Goal: Communication & Community: Answer question/provide support

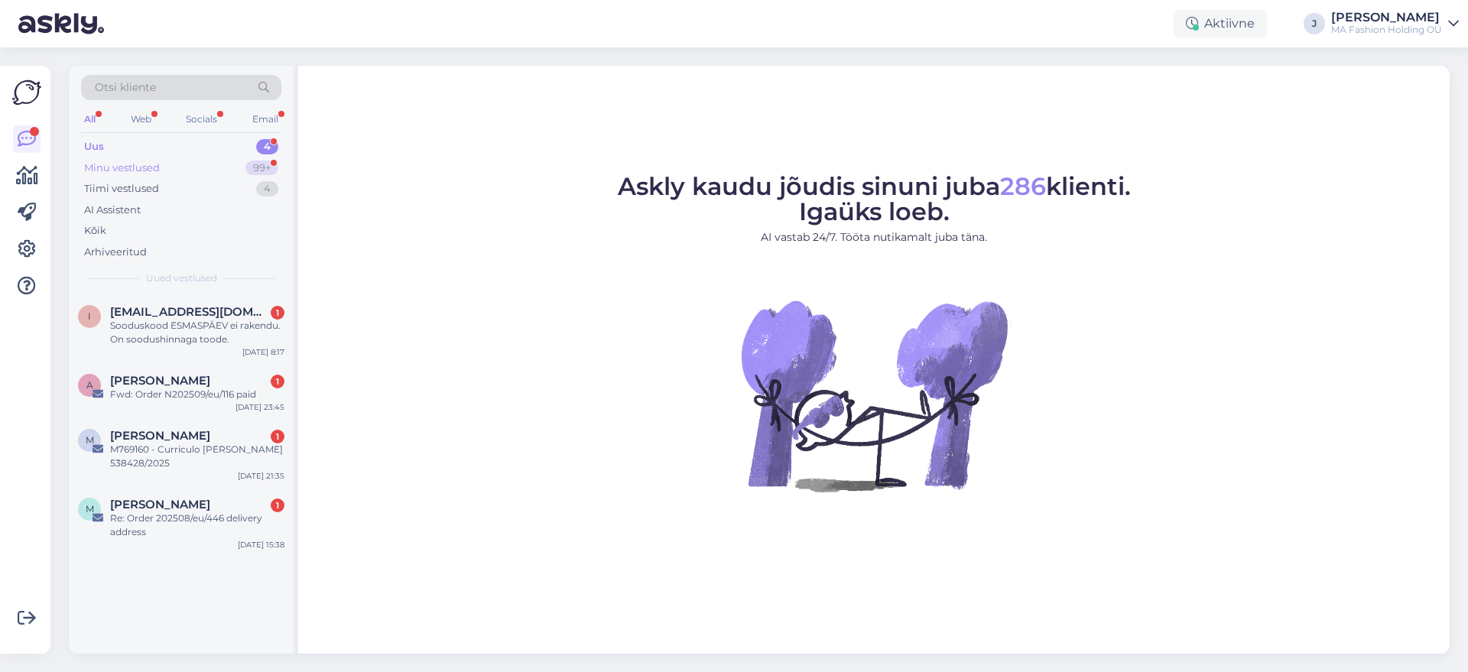
click at [164, 163] on div "Minu vestlused 99+" at bounding box center [181, 167] width 200 height 21
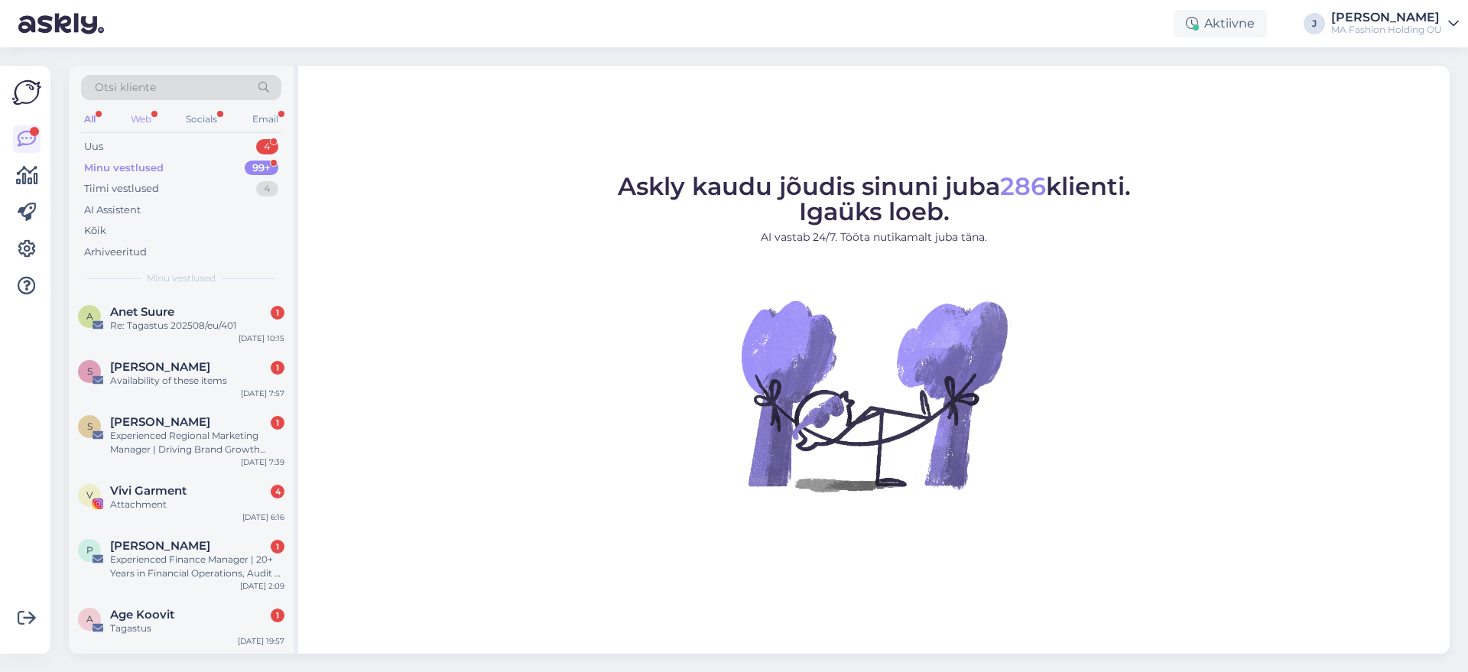
click at [148, 118] on div "Web" at bounding box center [141, 119] width 27 height 20
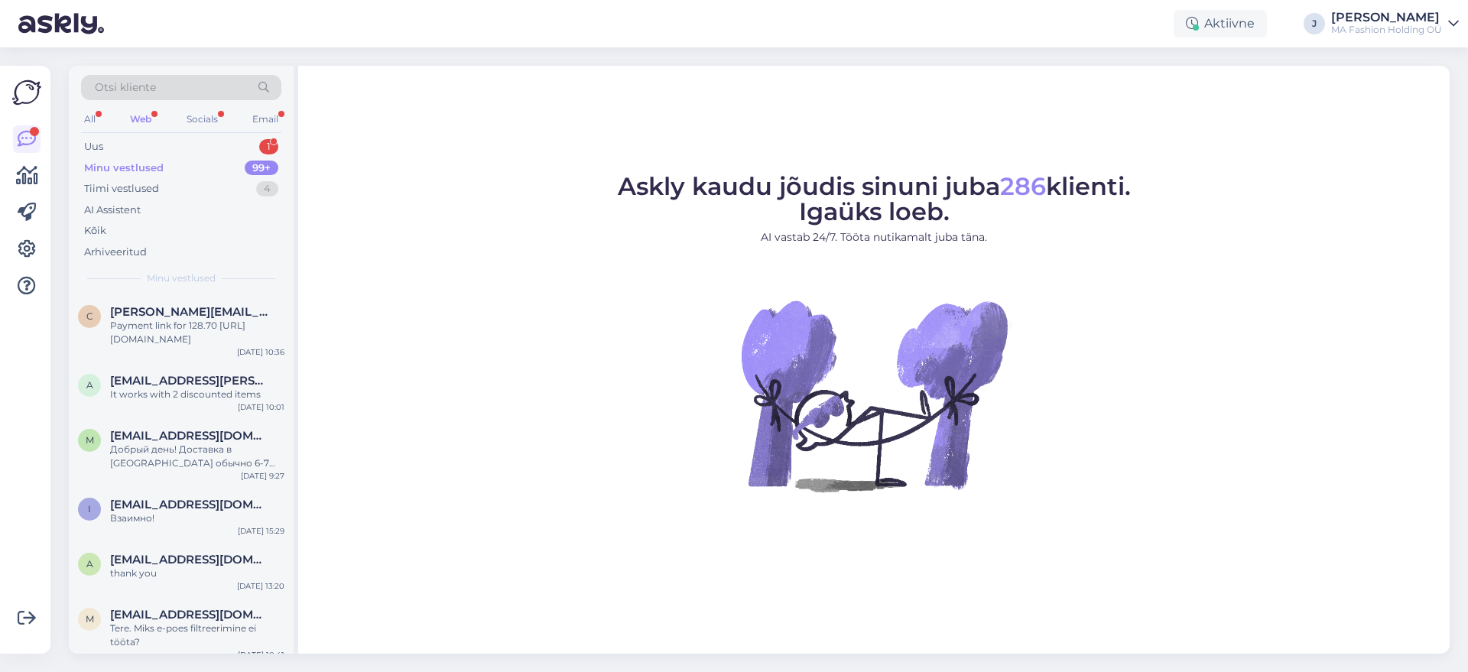
click at [193, 159] on div "Minu vestlused 99+" at bounding box center [181, 167] width 200 height 21
click at [193, 155] on div "Uus 1" at bounding box center [181, 146] width 200 height 21
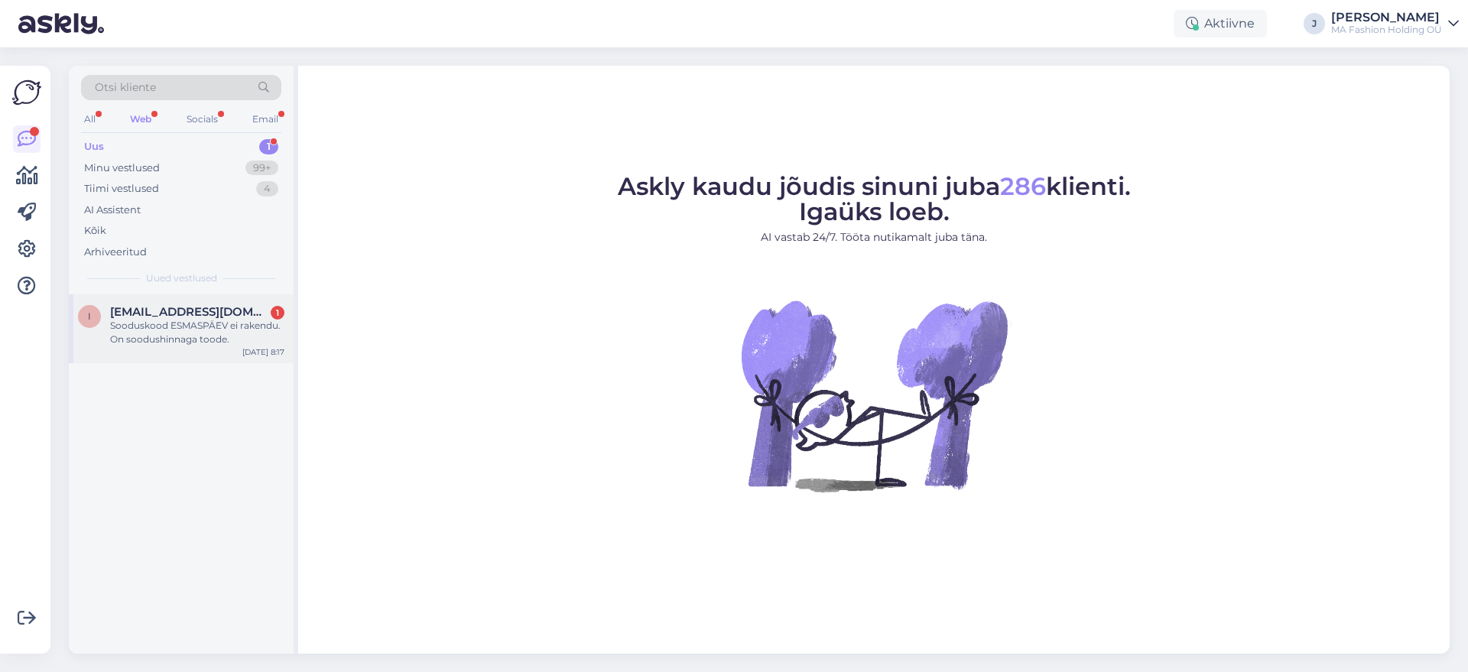
click at [198, 320] on div "Sooduskood ESMASPÄEV ei rakendu. On soodushinnaga toode." at bounding box center [197, 333] width 174 height 28
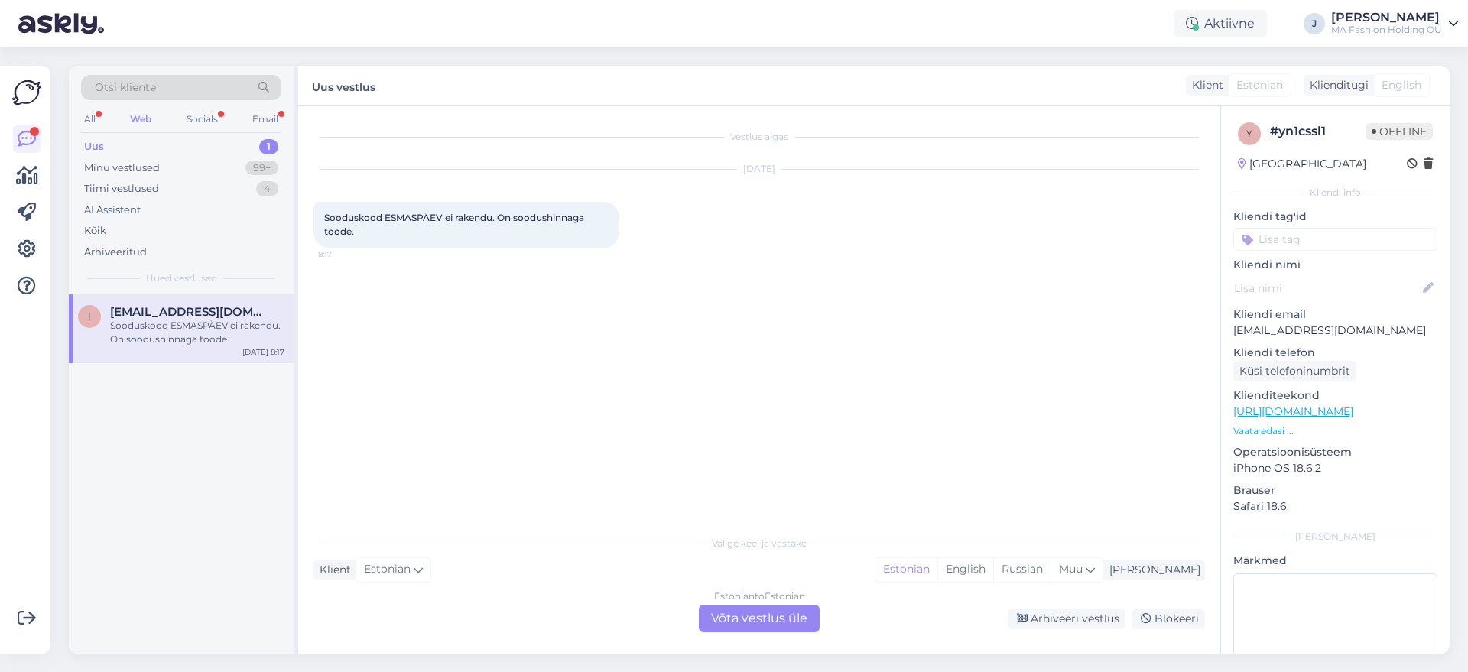
click at [394, 229] on div "Sooduskood ESMASPÄEV ei rakendu. On soodushinnaga toode. 8:17" at bounding box center [466, 225] width 306 height 46
click at [396, 213] on span "Sooduskood ESMASPÄEV ei rakendu. On soodushinnaga toode." at bounding box center [455, 224] width 262 height 25
click at [407, 214] on span "Sooduskood ESMASPÄEV ei rakendu. On soodushinnaga toode." at bounding box center [455, 224] width 262 height 25
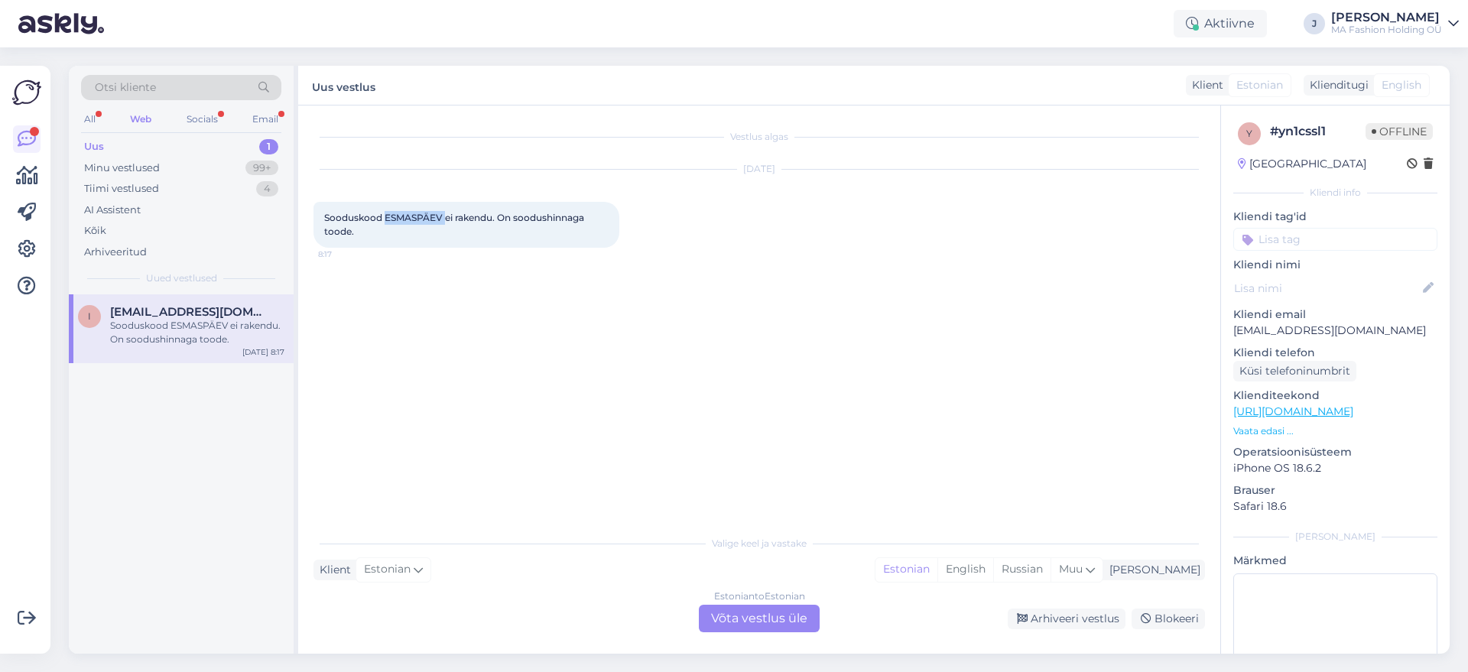
click at [407, 214] on span "Sooduskood ESMASPÄEV ei rakendu. On soodushinnaga toode." at bounding box center [455, 224] width 262 height 25
click at [768, 624] on div "Estonian to Estonian Võta vestlus üle" at bounding box center [759, 619] width 121 height 28
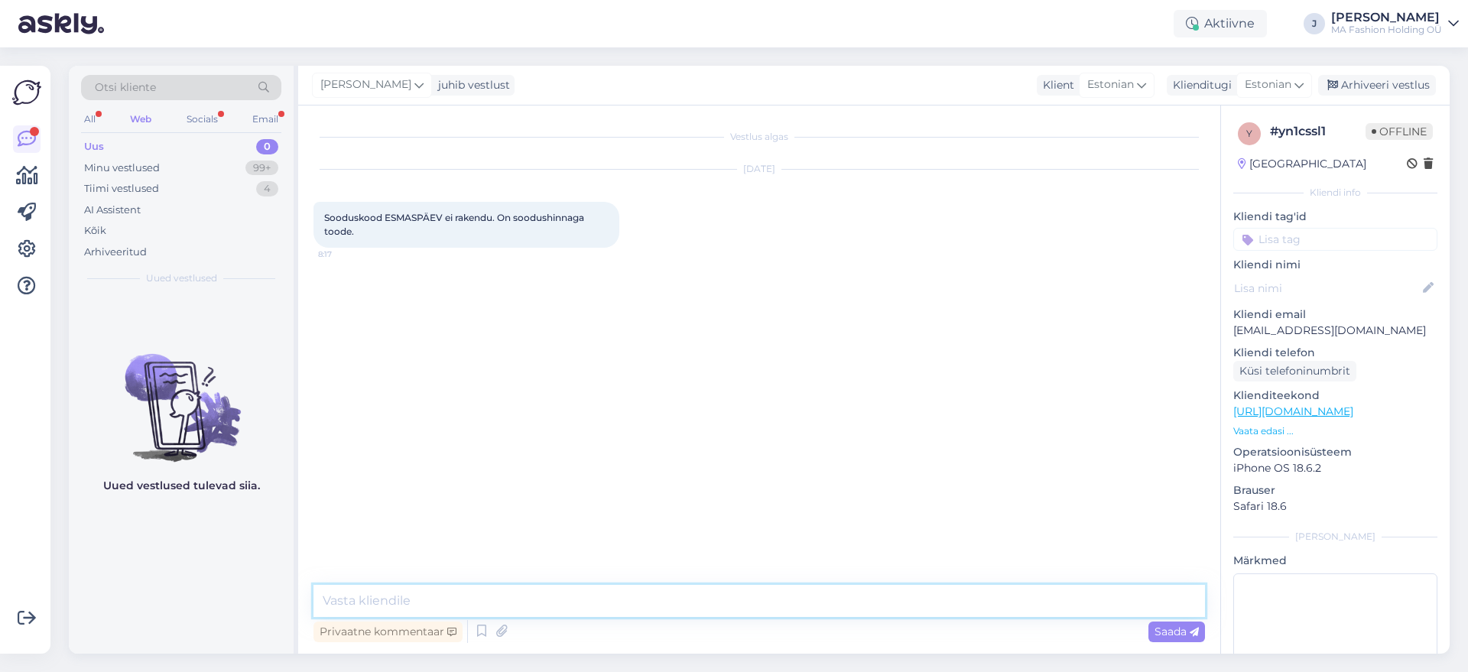
click at [699, 602] on textarea at bounding box center [758, 601] width 891 height 32
type textarea "E"
paste textarea "ESMASPAEV"
click at [676, 611] on textarea "Tere, proovige ESMASPAEV. Mul kõik töötab." at bounding box center [758, 601] width 891 height 32
type textarea "Tere, proovige ESMASPAEV. Mul kõik töötab, aga kui ikka ei rakendu siis saame t…"
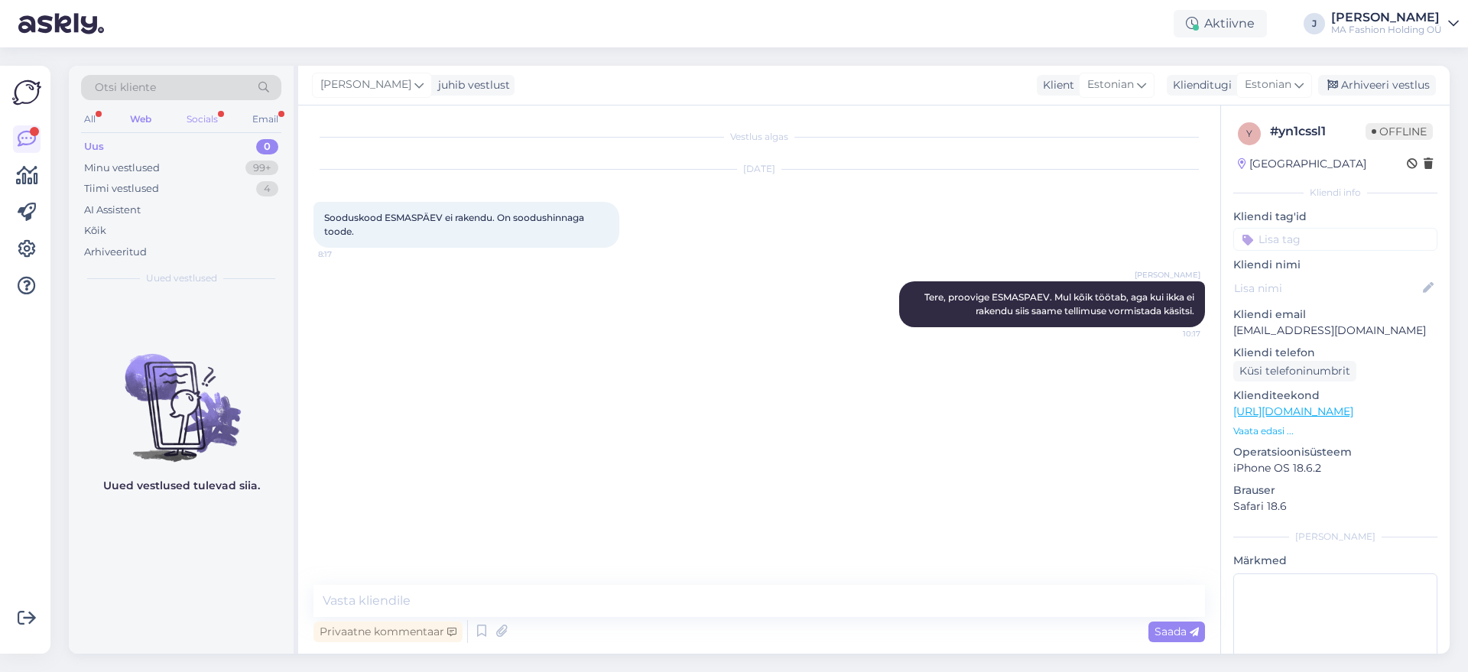
click at [187, 124] on div "Socials" at bounding box center [201, 119] width 37 height 20
click at [203, 181] on div "Tiimi vestlused 0" at bounding box center [181, 188] width 200 height 21
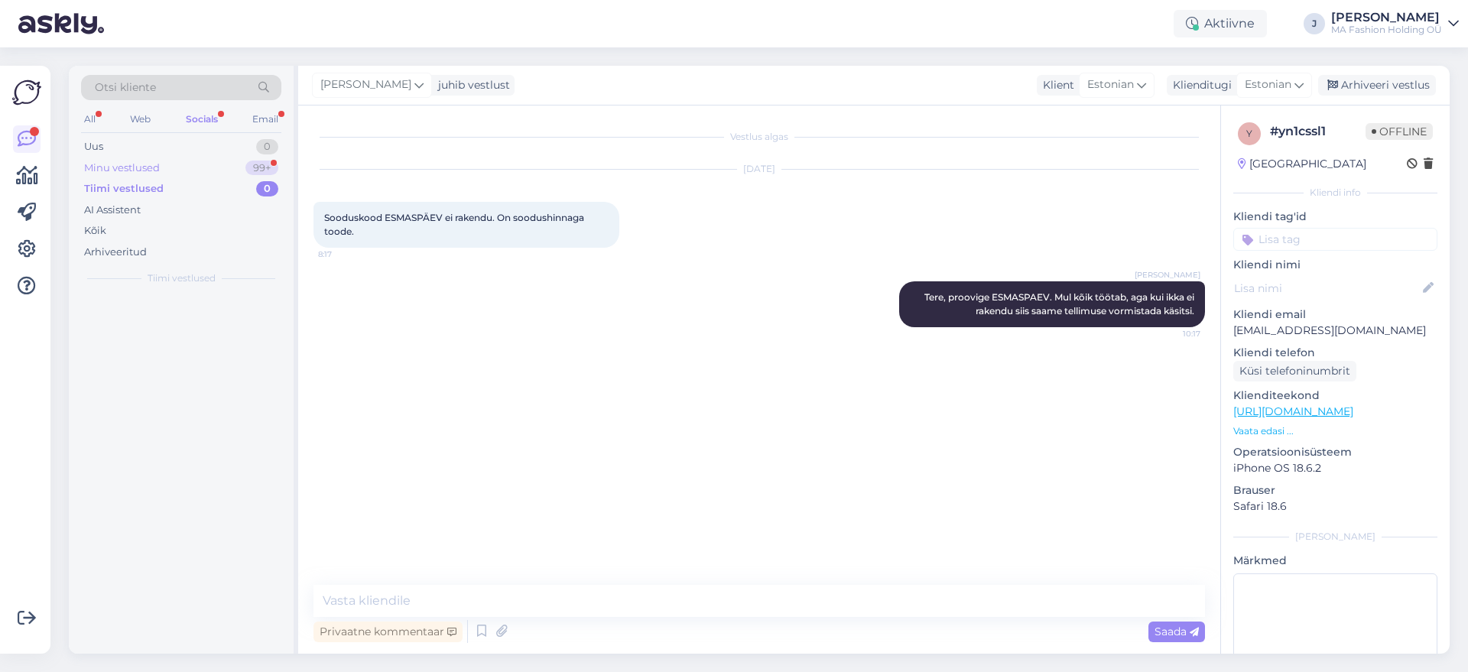
click at [203, 177] on div "Minu vestlused 99+" at bounding box center [181, 167] width 200 height 21
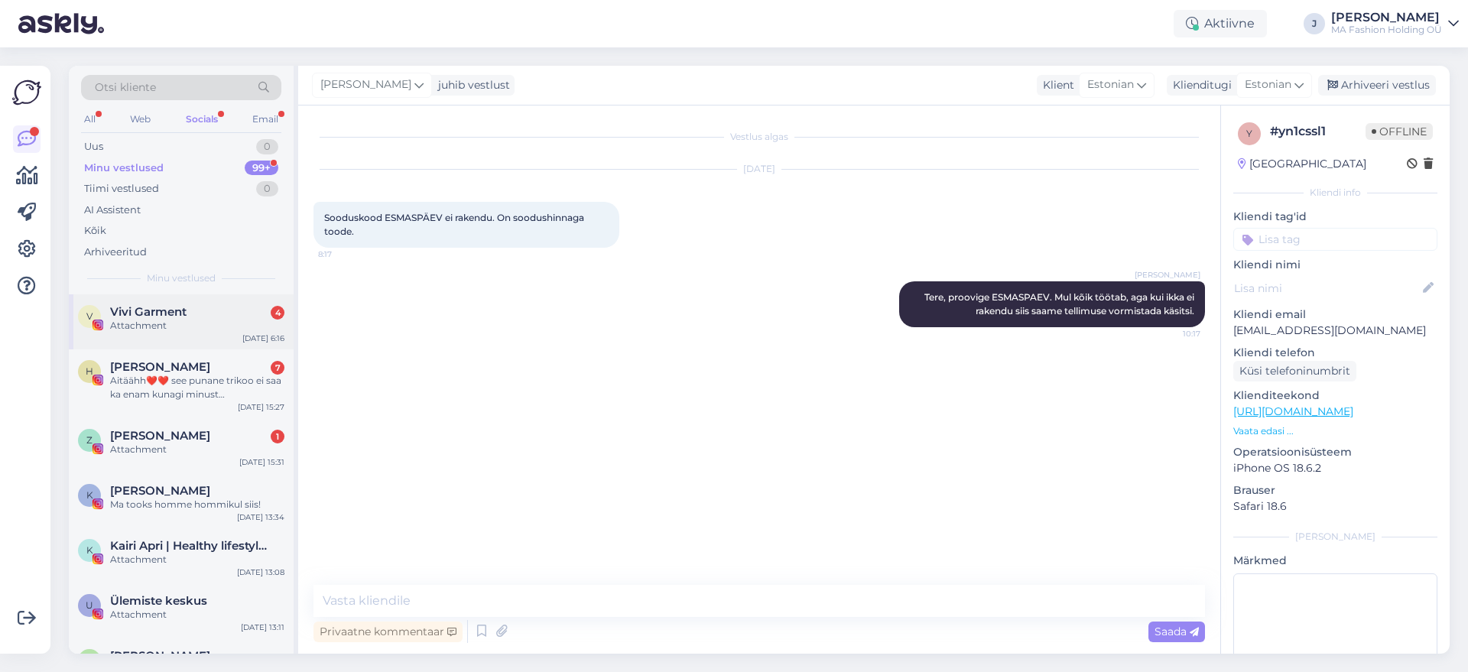
drag, startPoint x: 183, startPoint y: 287, endPoint x: 184, endPoint y: 307, distance: 19.9
click at [186, 290] on div "Otsi kliente All Web Socials Email Uus 0 Minu vestlused 99+ Tiimi vestlused 0 A…" at bounding box center [181, 180] width 225 height 229
drag, startPoint x: 183, startPoint y: 338, endPoint x: 187, endPoint y: 352, distance: 14.8
click at [185, 339] on div "V Vivi Garment 4 Attachment [DATE] 6:16" at bounding box center [181, 321] width 225 height 55
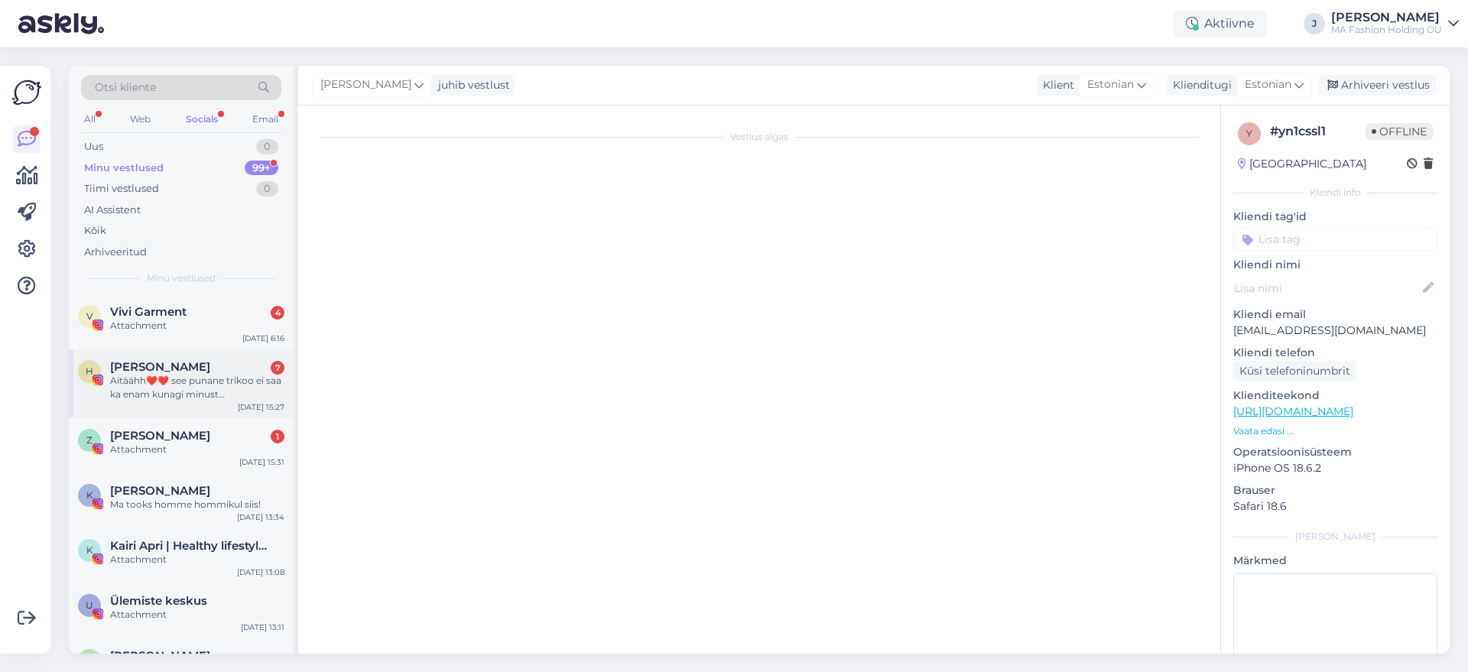
click at [187, 399] on div "Aitäähh❤️❤️ see punane trikoo ei saa ka enam kunagi minust [PERSON_NAME]😅" at bounding box center [197, 388] width 174 height 28
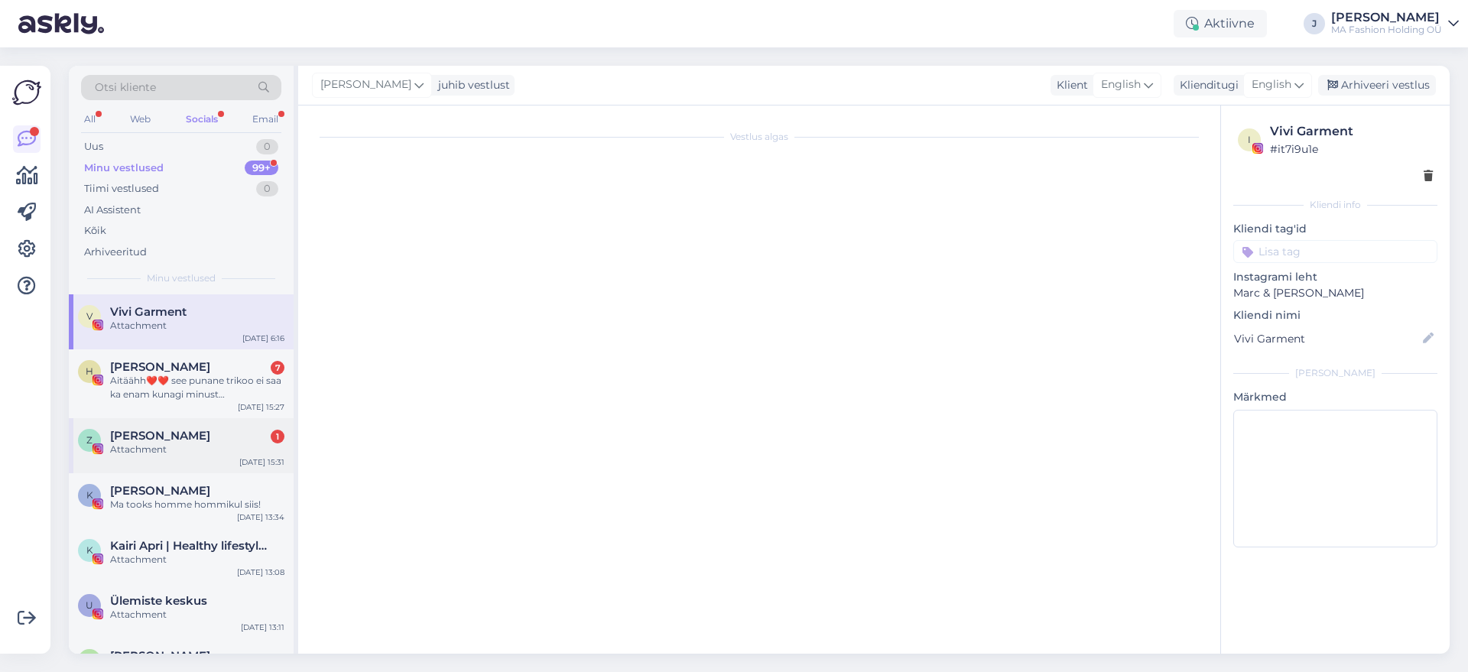
scroll to position [2755, 0]
click at [190, 445] on div "Attachment" at bounding box center [197, 450] width 174 height 14
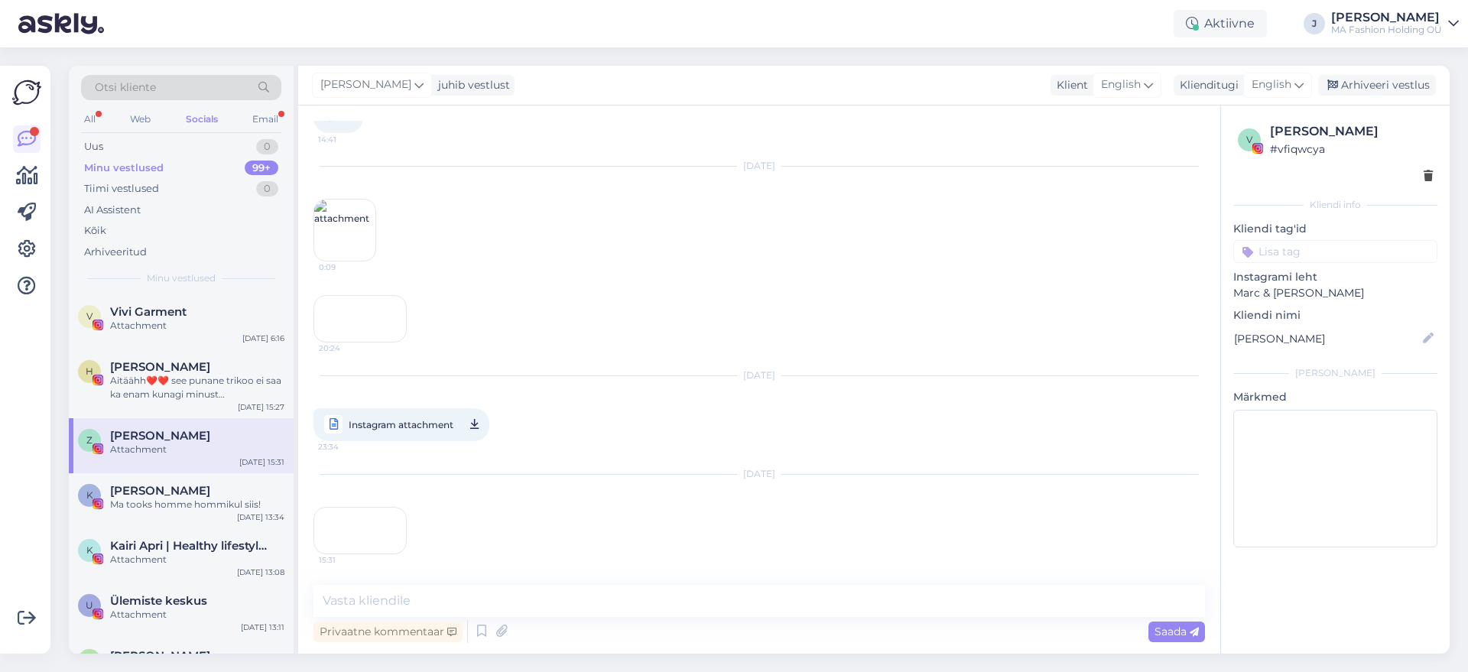
scroll to position [2731, 0]
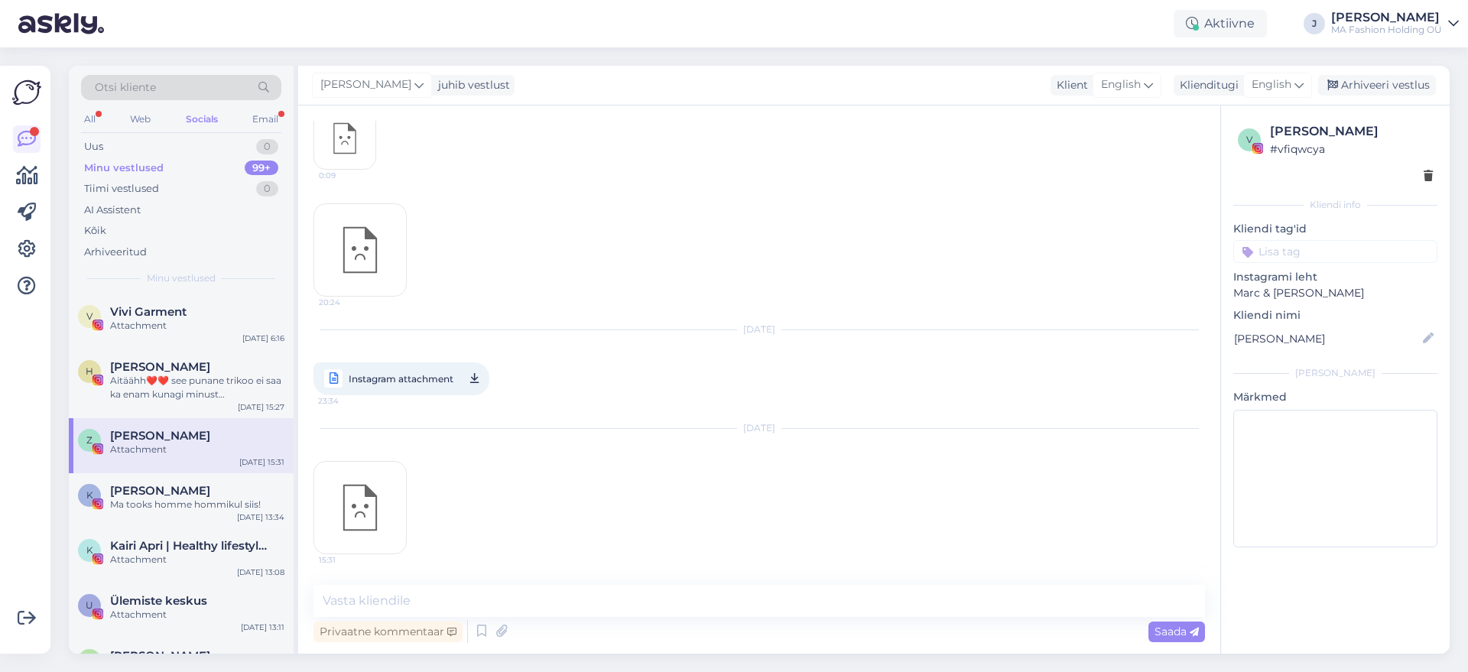
click at [266, 131] on div "All Web Socials Email" at bounding box center [181, 121] width 200 height 24
click at [267, 125] on div "Email" at bounding box center [265, 119] width 32 height 20
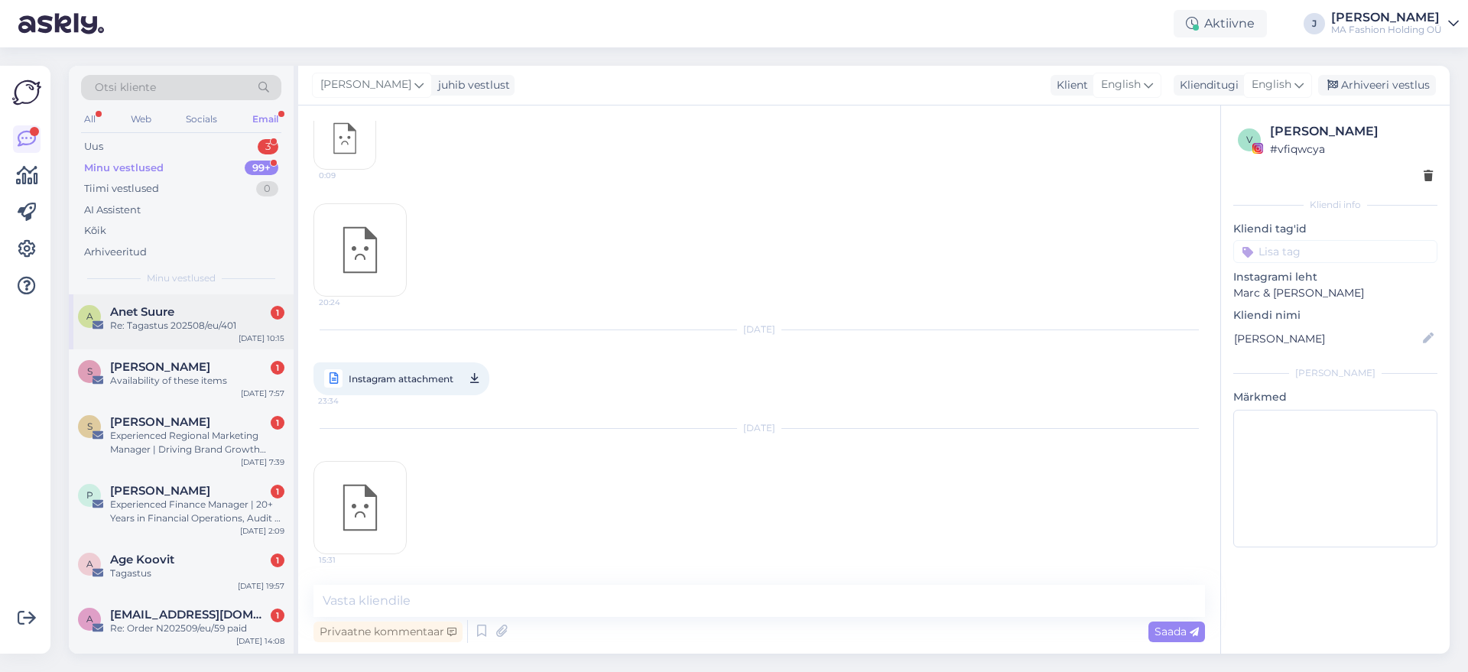
click at [217, 311] on div "Anet Suure 1" at bounding box center [197, 312] width 174 height 14
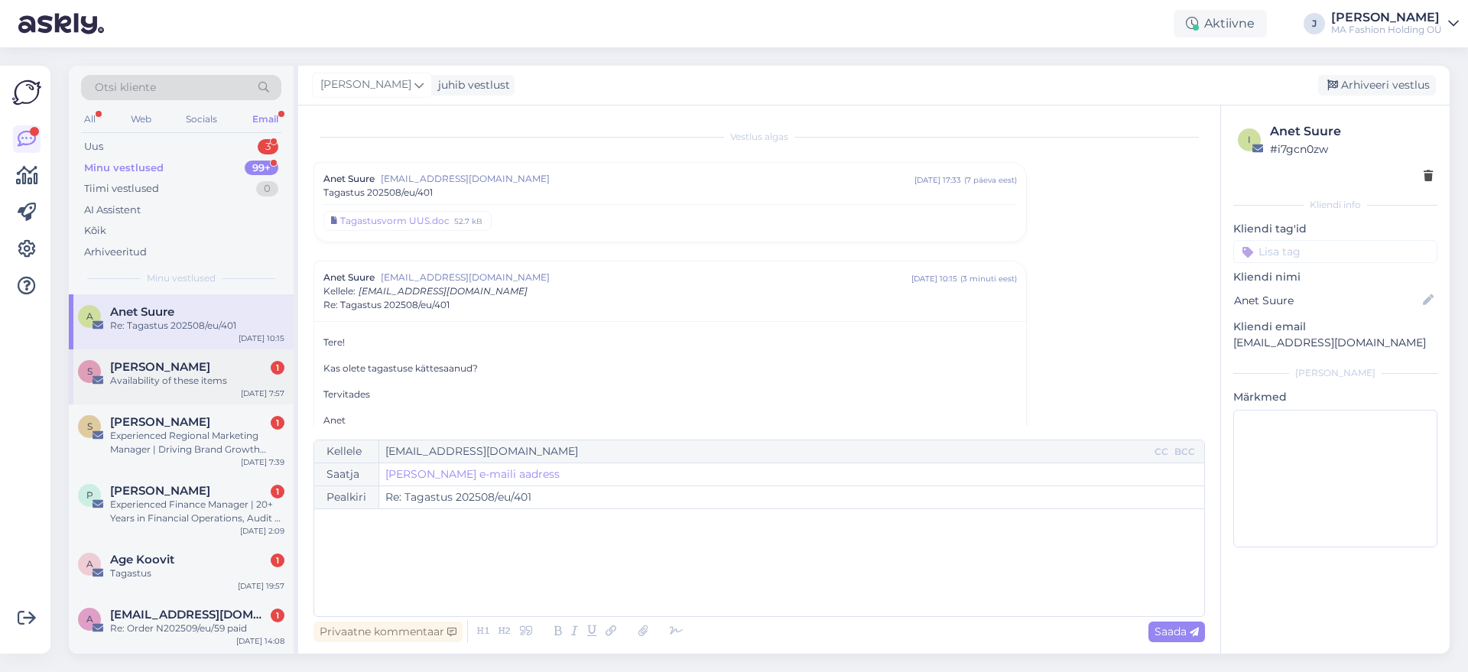
click at [217, 387] on div "Availability of these items" at bounding box center [197, 381] width 174 height 14
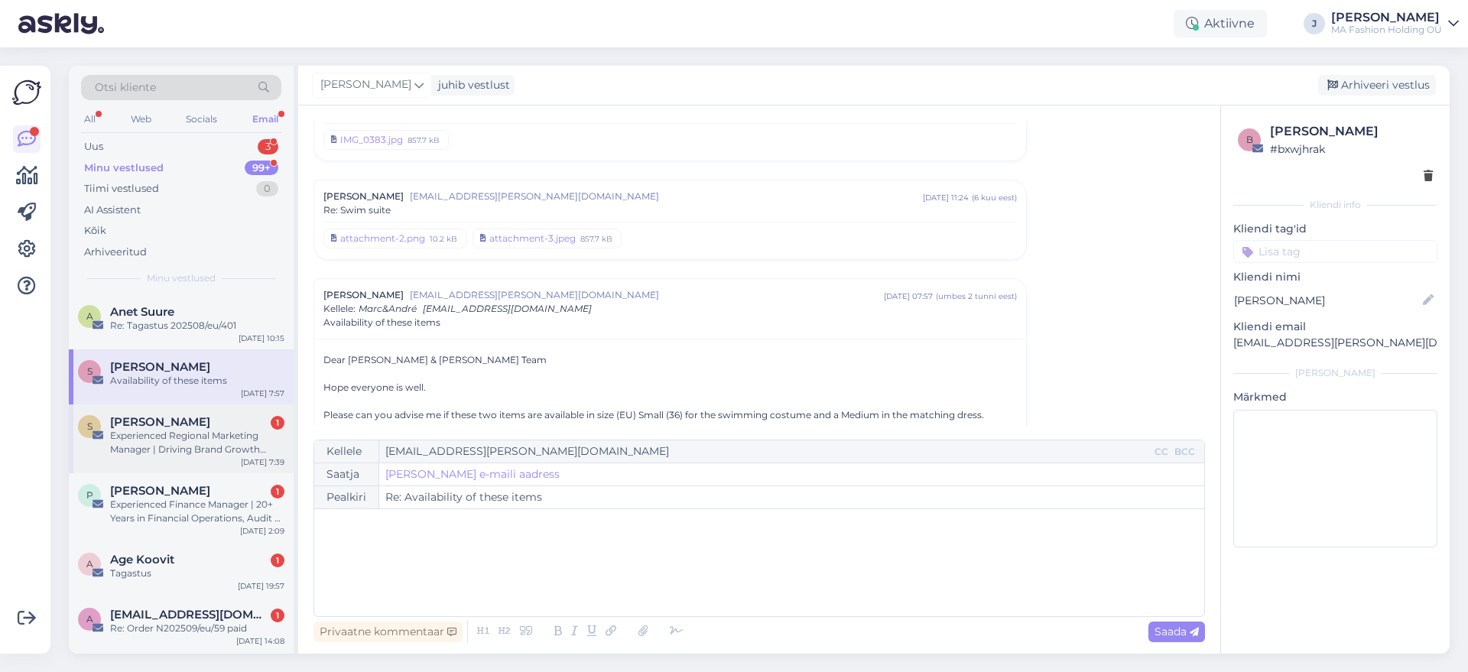
click at [215, 422] on div "[PERSON_NAME] 1" at bounding box center [197, 422] width 174 height 14
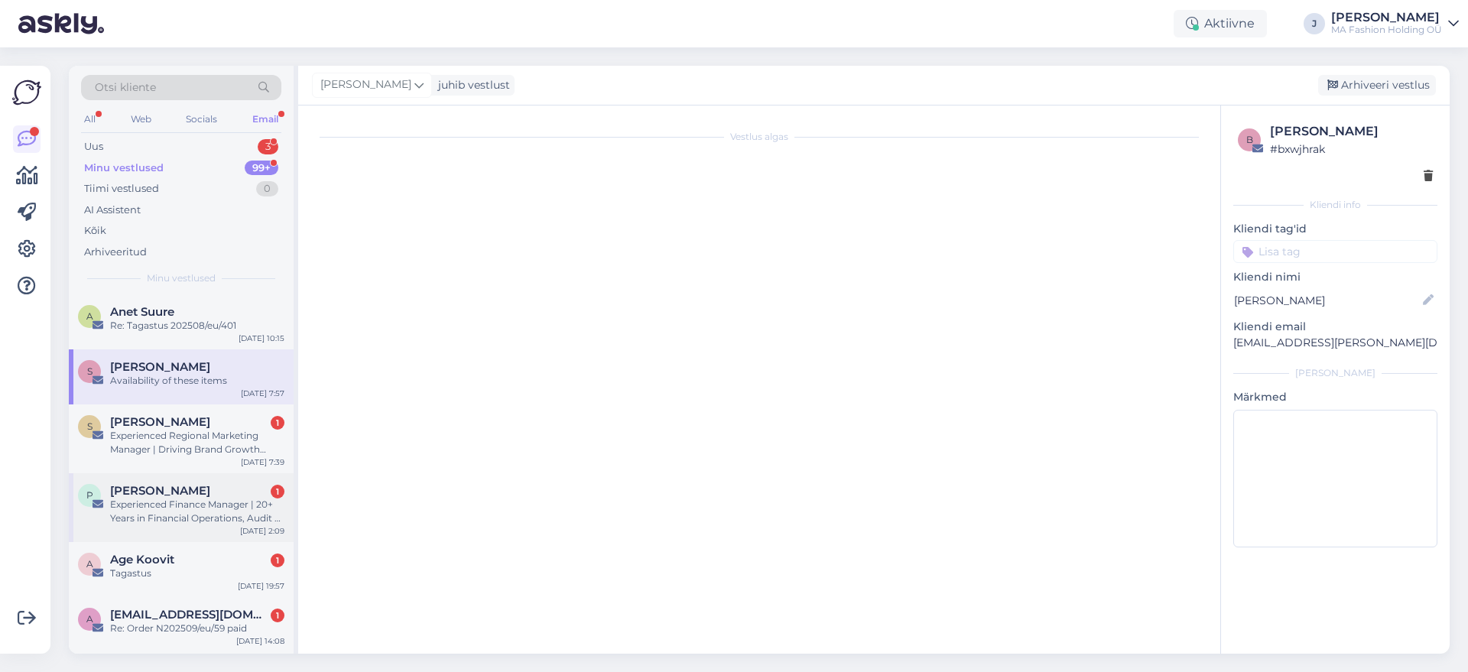
click at [215, 487] on div "[PERSON_NAME] 1" at bounding box center [197, 491] width 174 height 14
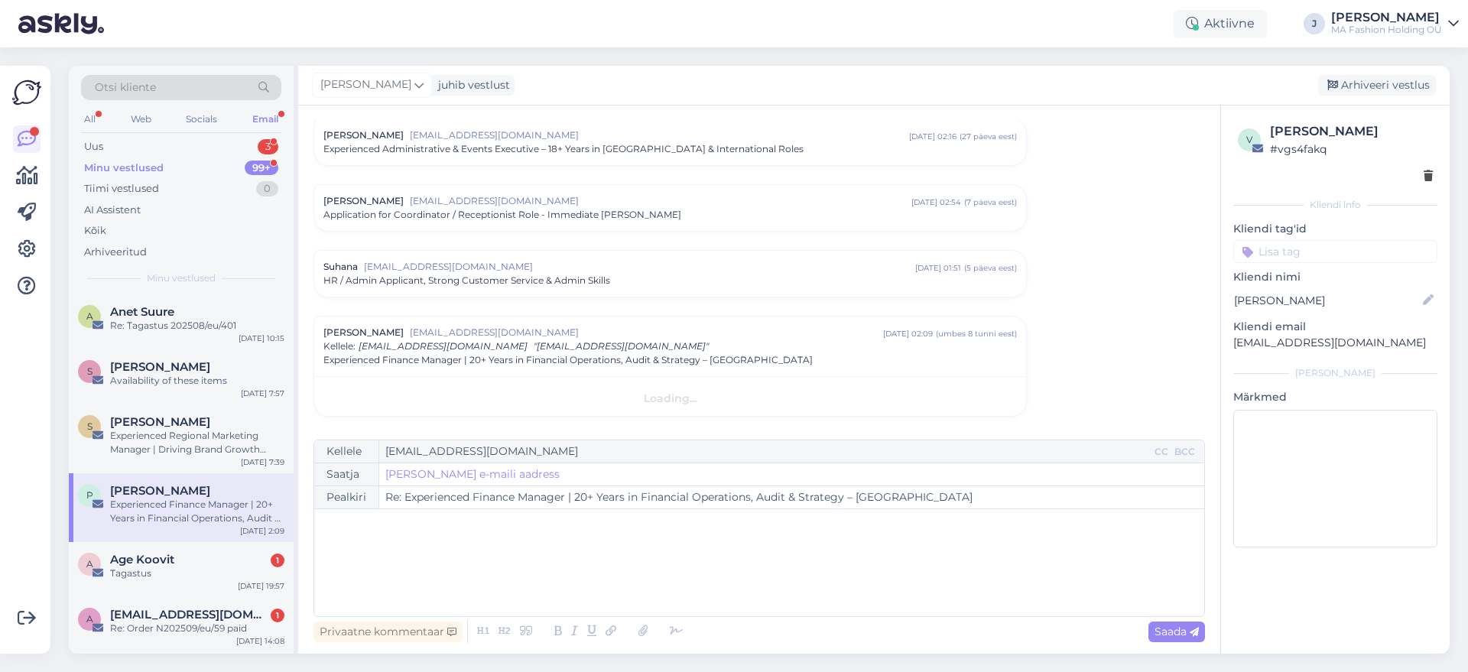
scroll to position [1095, 0]
click at [209, 569] on div "Tagastus" at bounding box center [197, 573] width 174 height 14
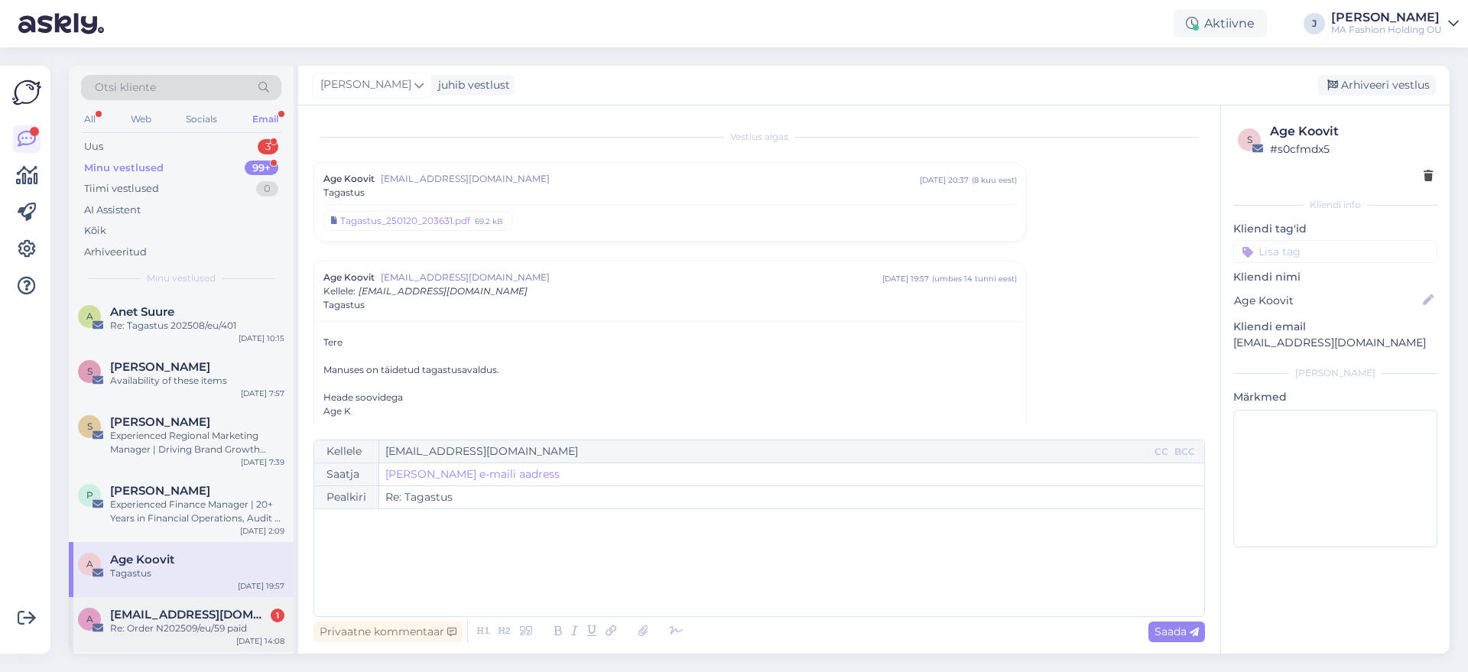
click at [178, 627] on div "Re: Order N202509/eu/59 paid" at bounding box center [197, 629] width 174 height 14
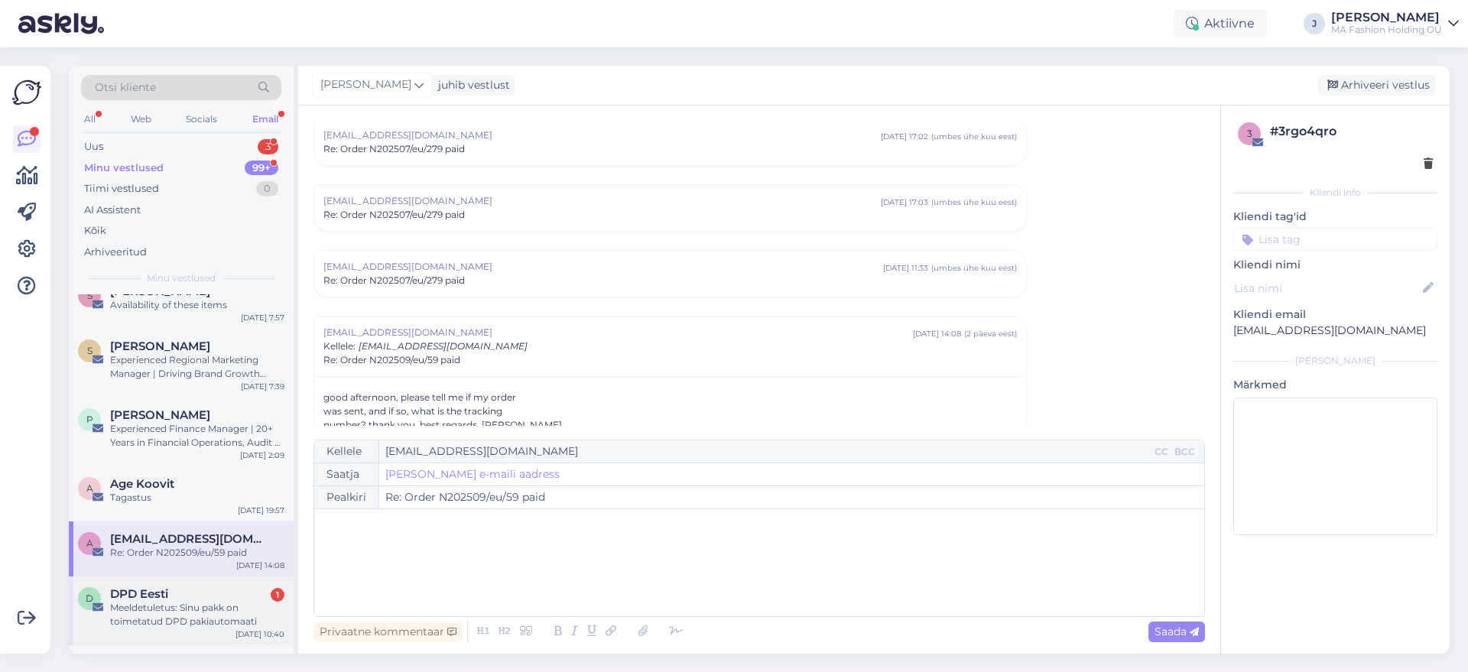
scroll to position [191, 0]
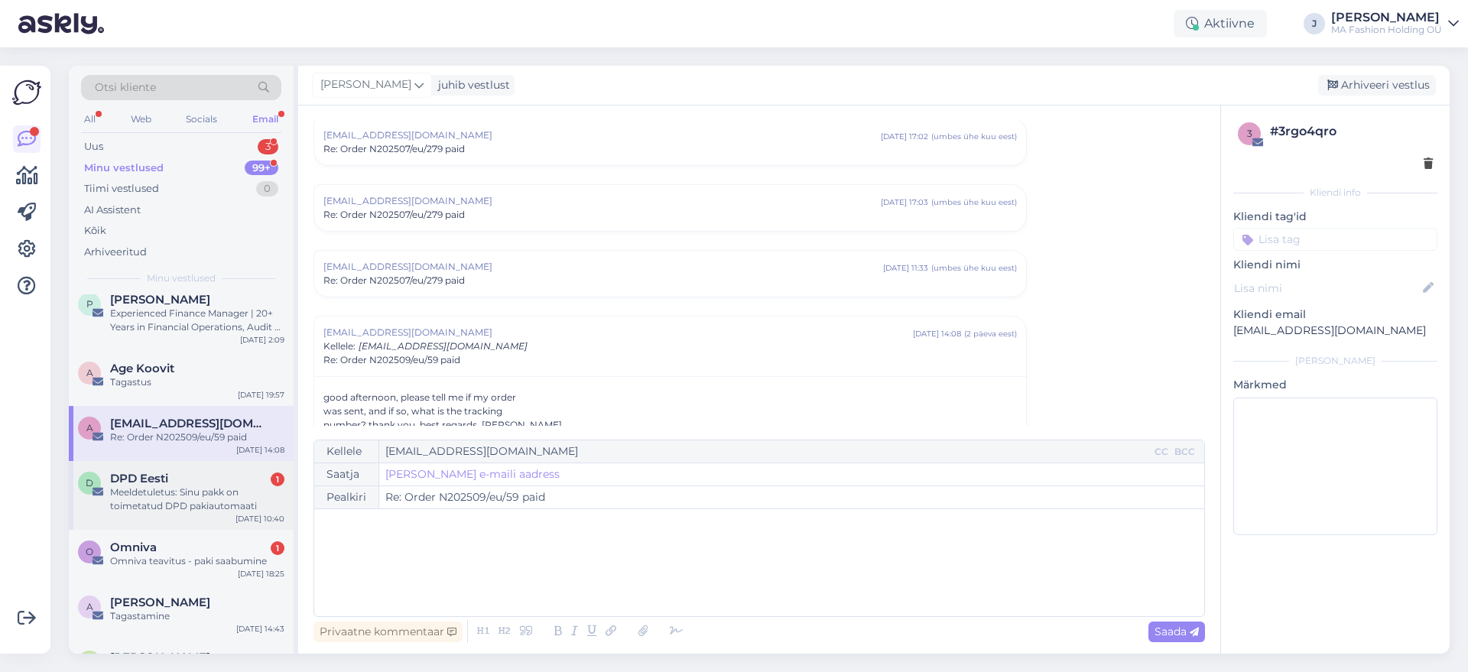
click at [222, 524] on div "D DPD Eesti 1 Meeldetuletus: Sinu pakk on toimetatud DPD pakiautomaati [DATE] 1…" at bounding box center [181, 495] width 225 height 69
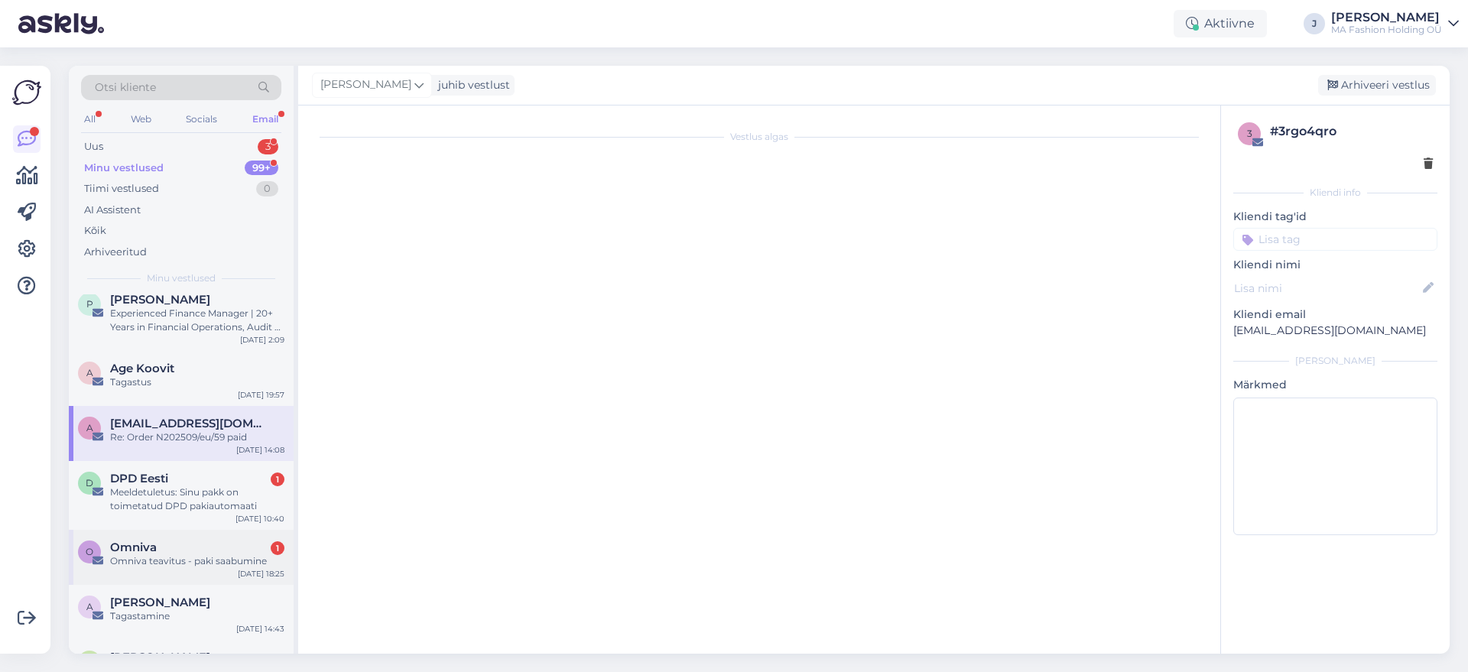
scroll to position [4289, 0]
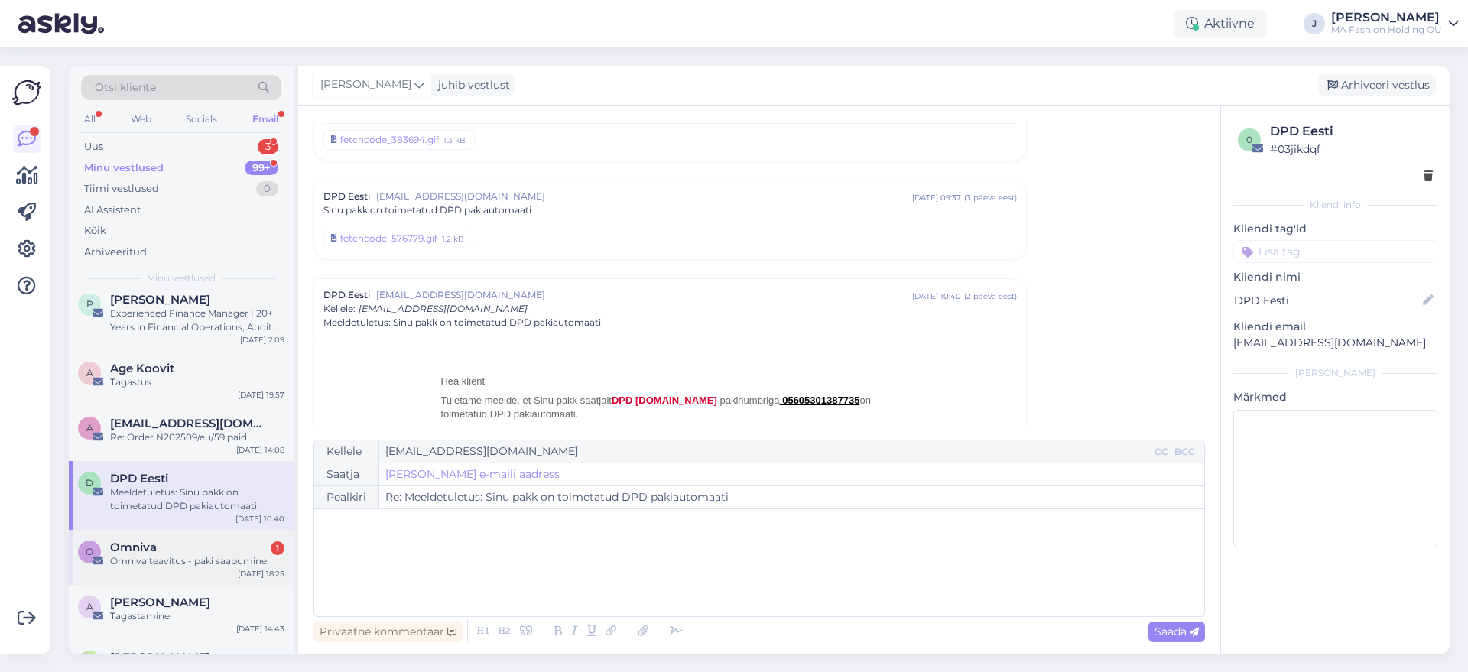
click at [217, 544] on div "Omniva 1" at bounding box center [197, 547] width 174 height 14
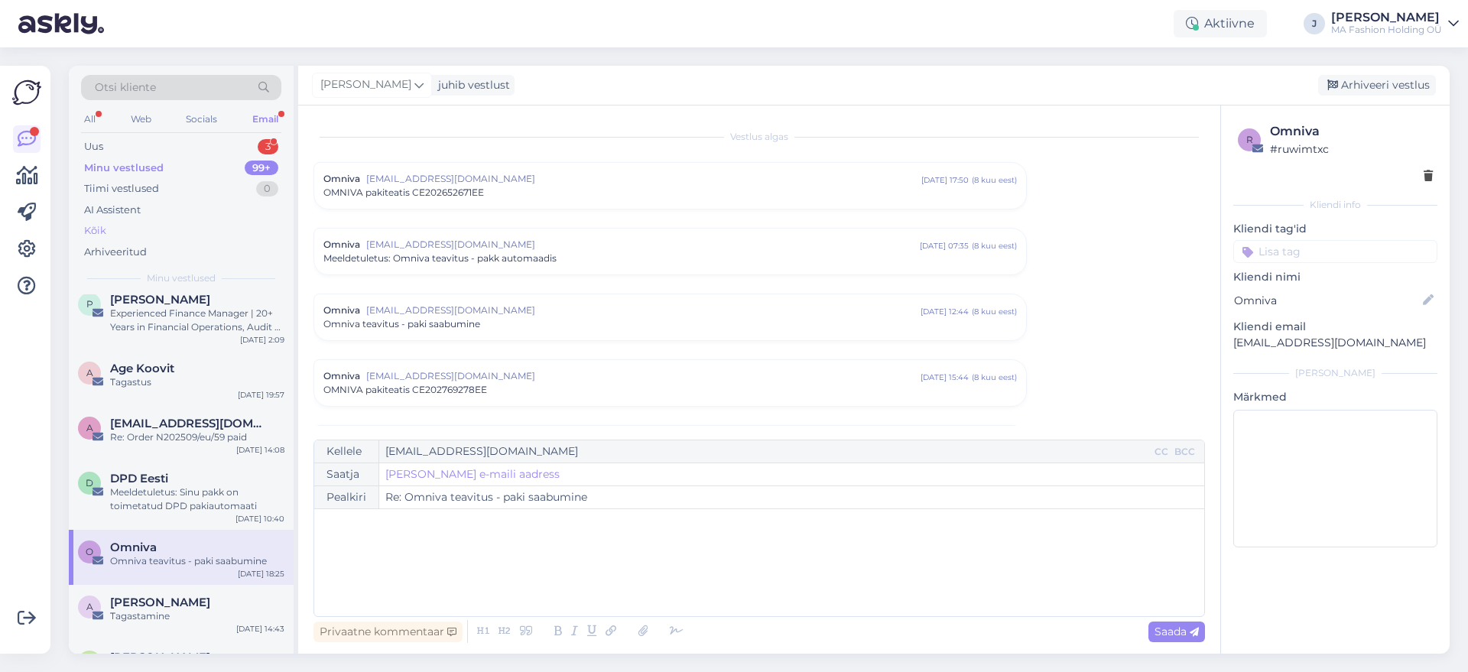
scroll to position [6355, 0]
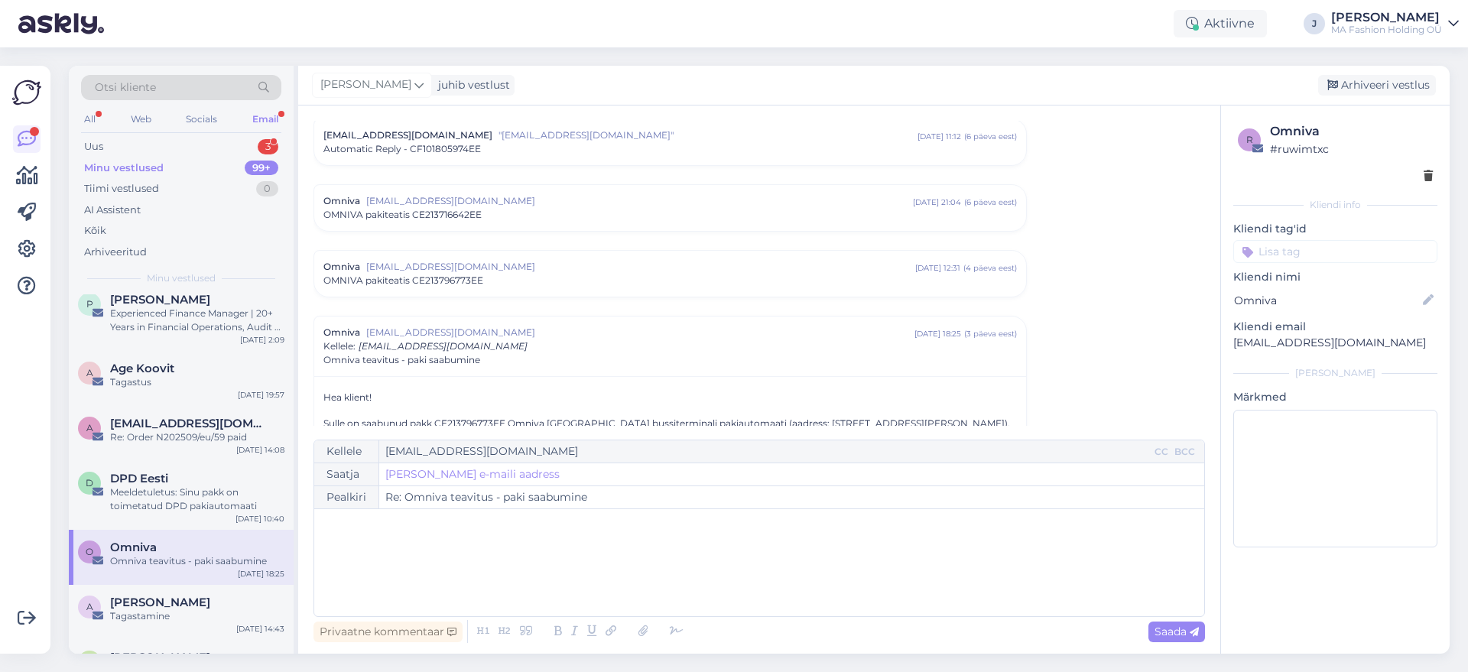
click at [246, 157] on div "Minu vestlused 99+" at bounding box center [181, 167] width 200 height 21
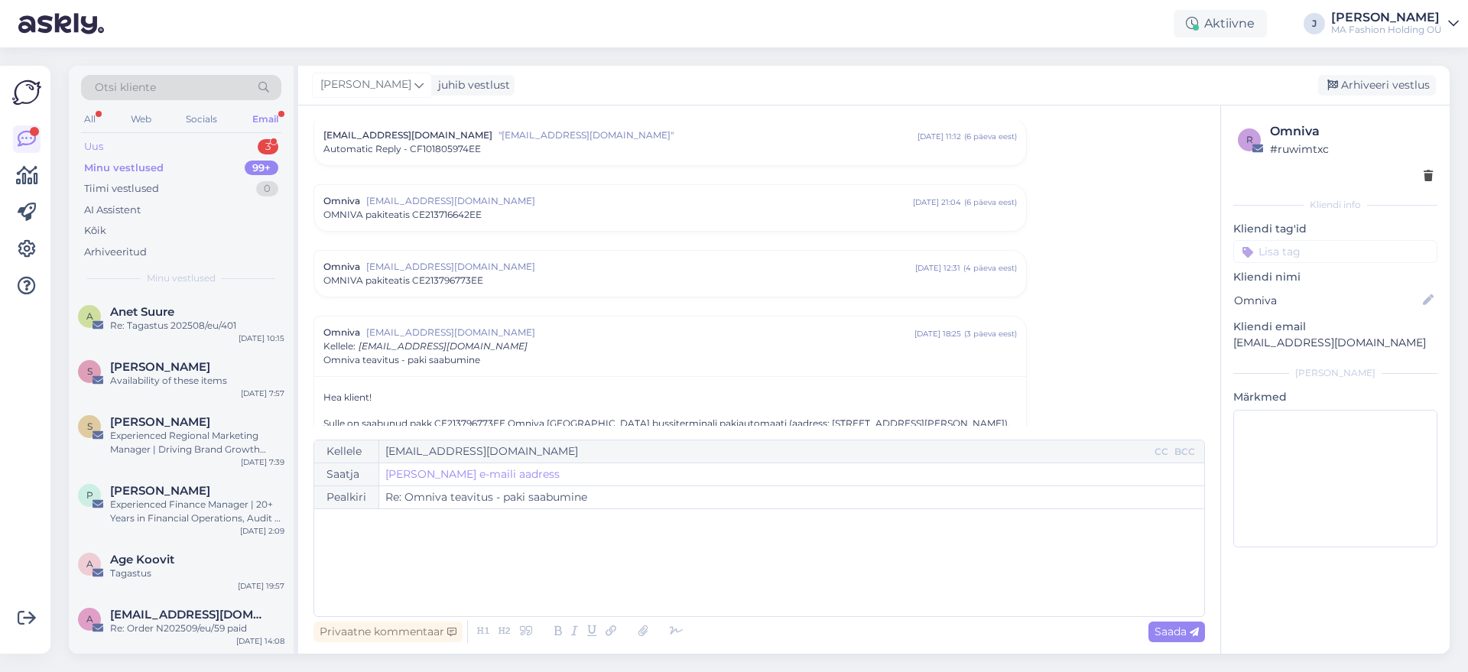
click at [245, 147] on div "Uus 3" at bounding box center [181, 146] width 200 height 21
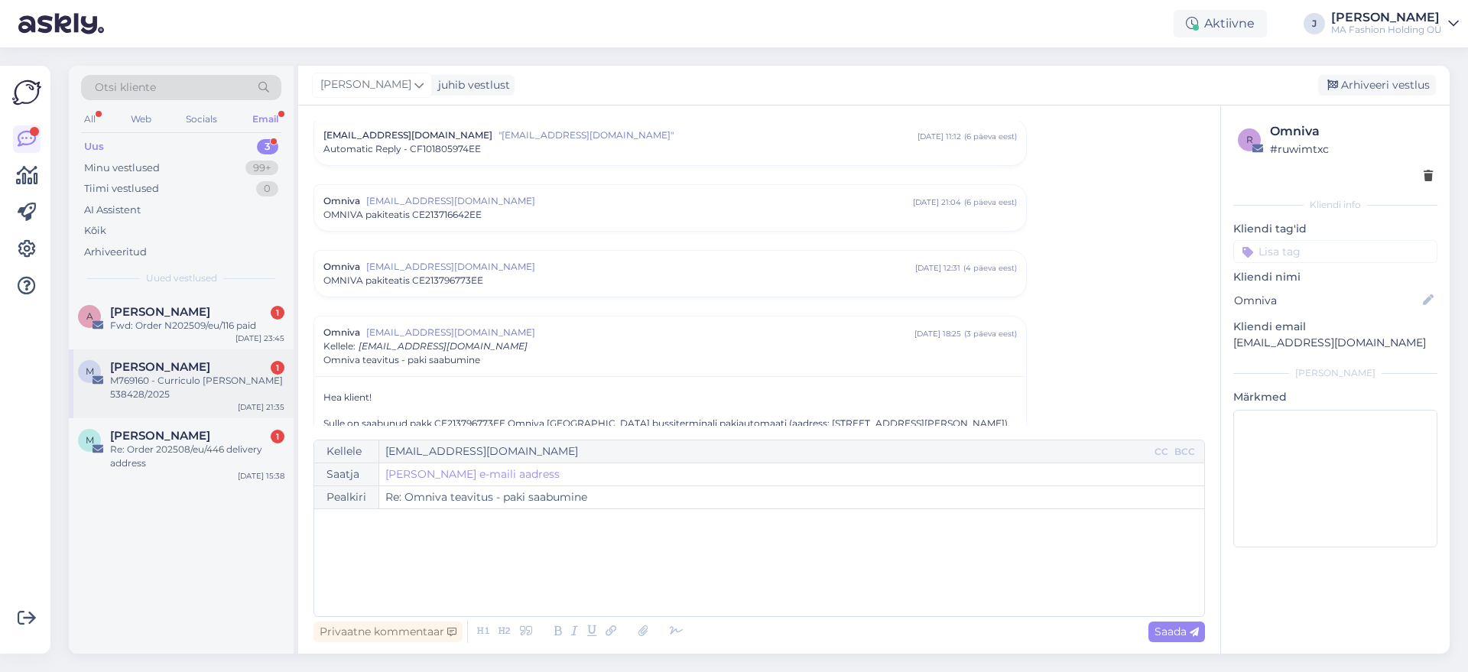
click at [203, 382] on div "M769160 - Curriculo [PERSON_NAME] 538428/2025" at bounding box center [197, 388] width 174 height 28
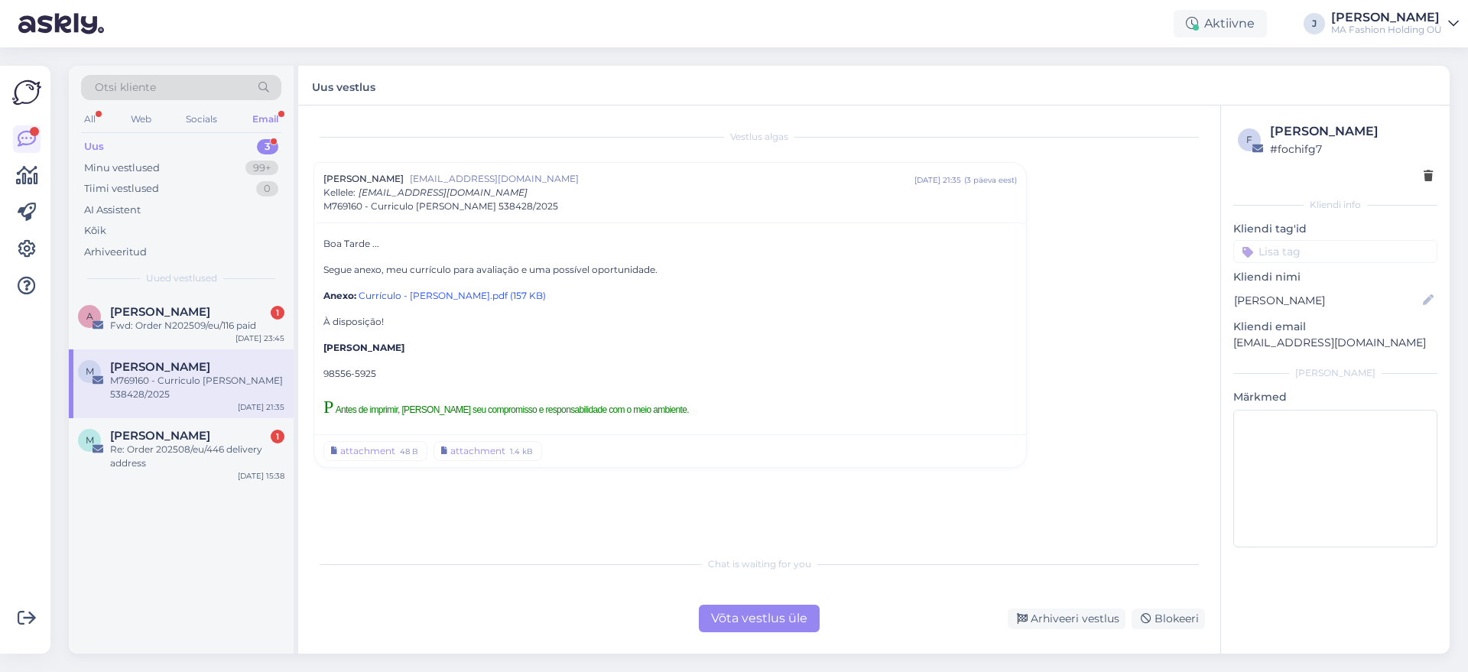
click at [807, 628] on div "Võta vestlus üle" at bounding box center [759, 619] width 121 height 28
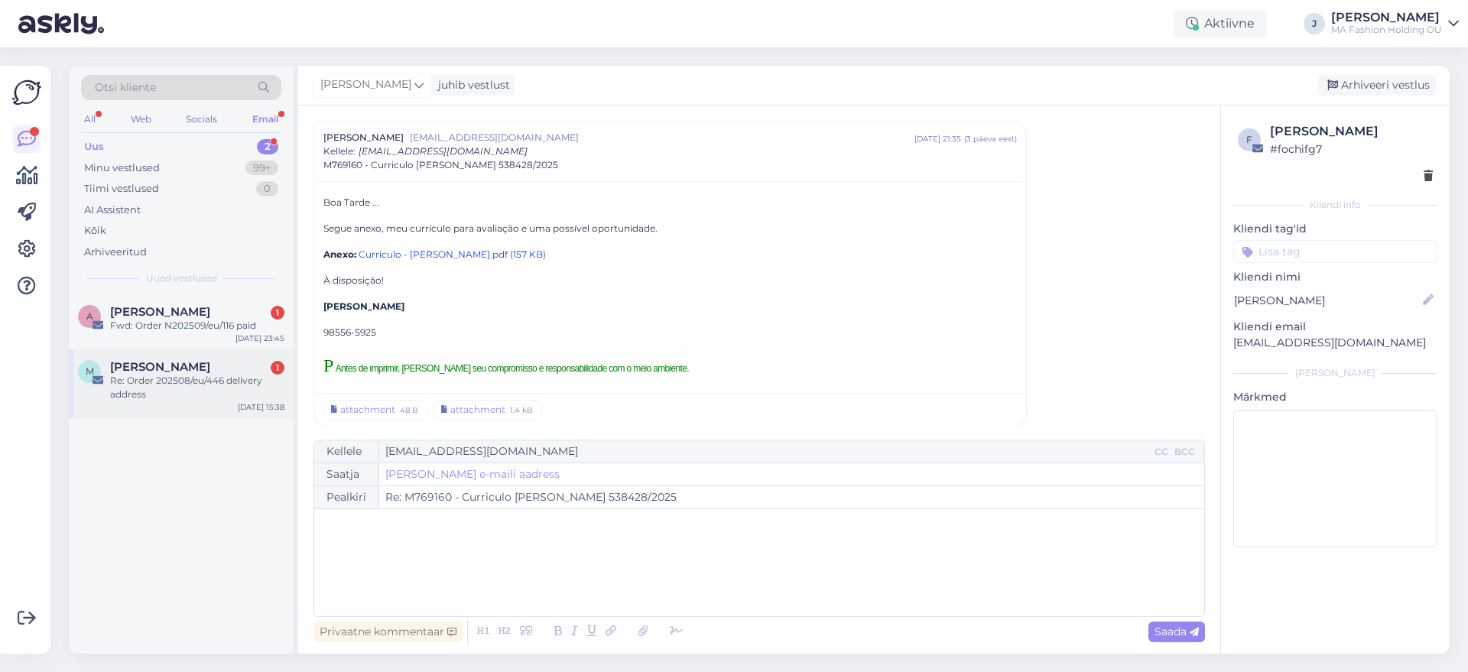
click at [98, 361] on div "M [PERSON_NAME] 1 Re: Order 202508/eu/446 delivery address" at bounding box center [181, 380] width 206 height 41
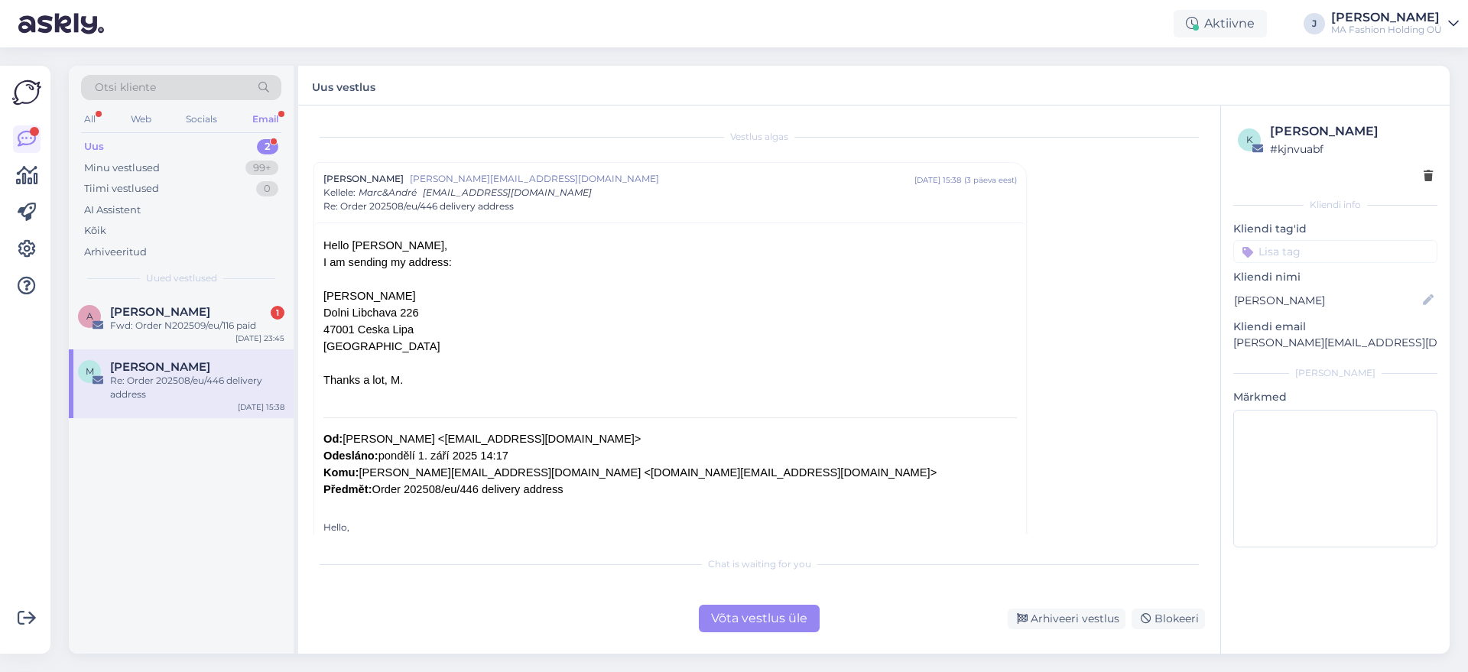
click at [745, 609] on div "Võta vestlus üle" at bounding box center [759, 619] width 121 height 28
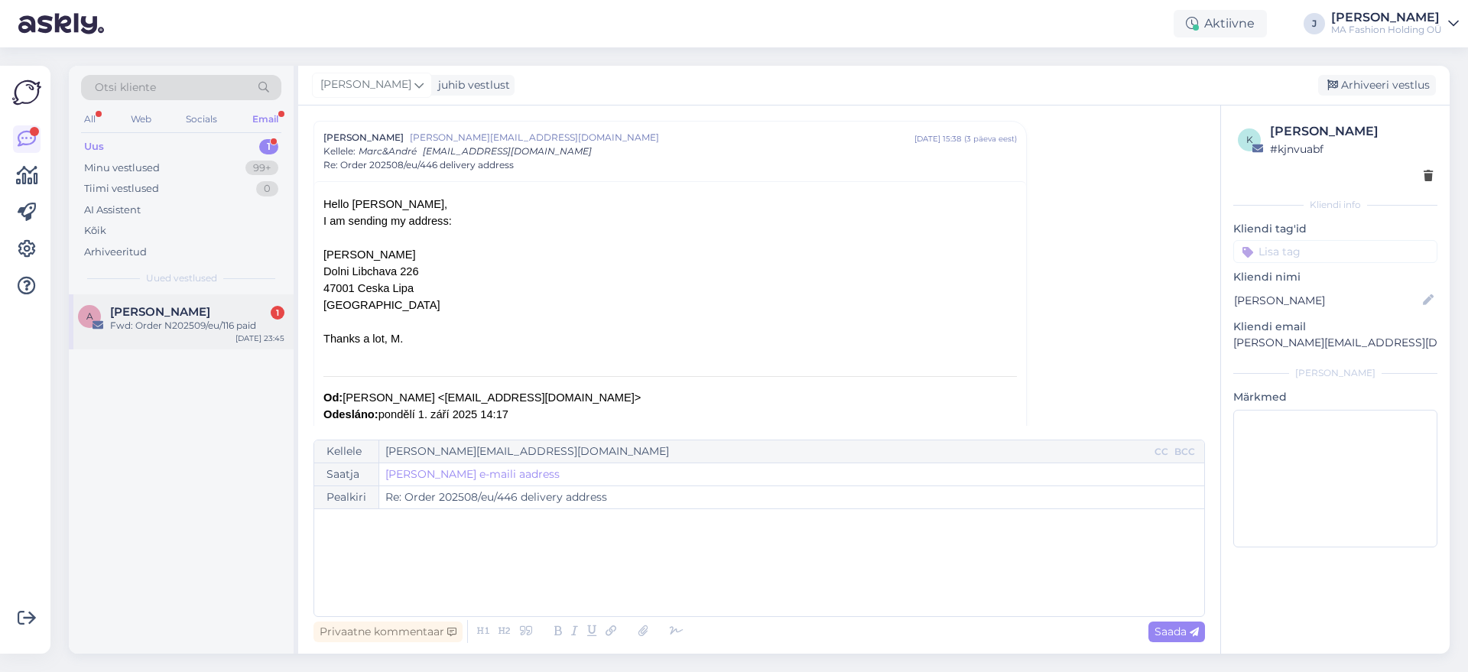
click at [209, 348] on div "A [PERSON_NAME] 1 Fwd: Order N202509/eu/116 paid [DATE] 23:45" at bounding box center [181, 321] width 225 height 55
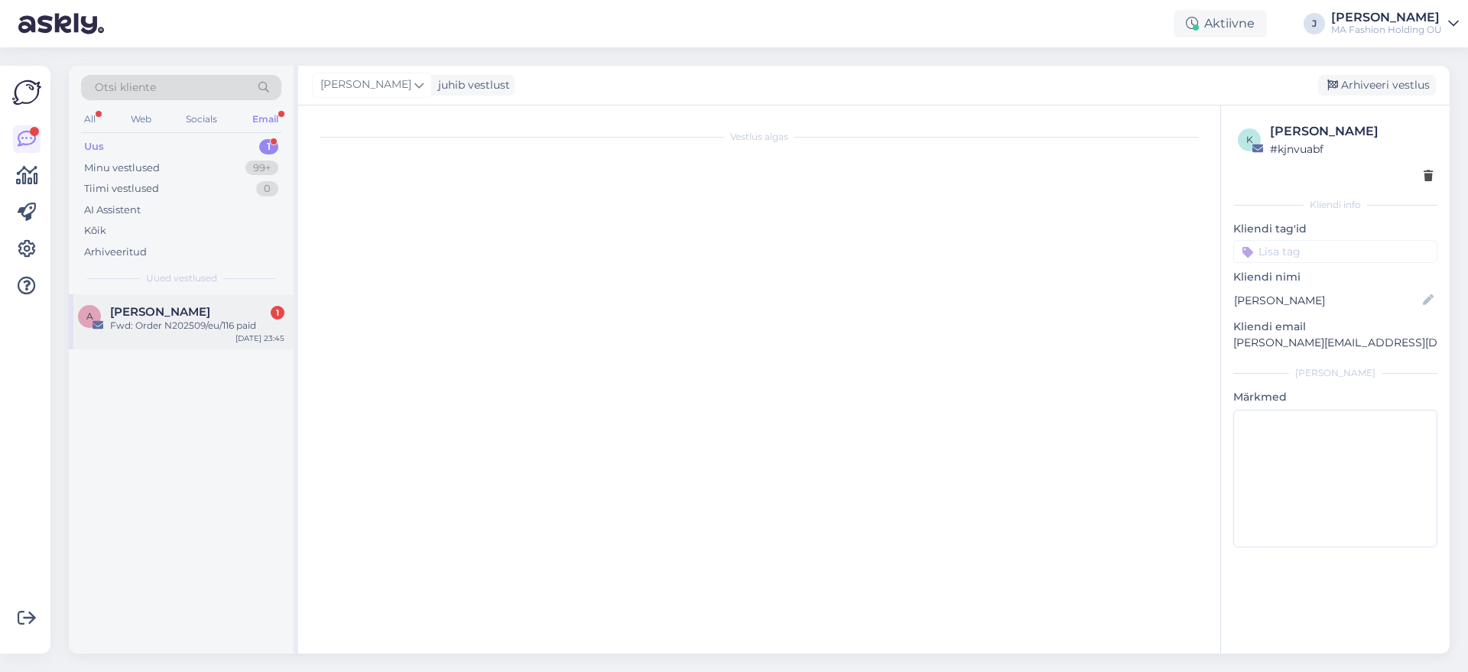
scroll to position [0, 0]
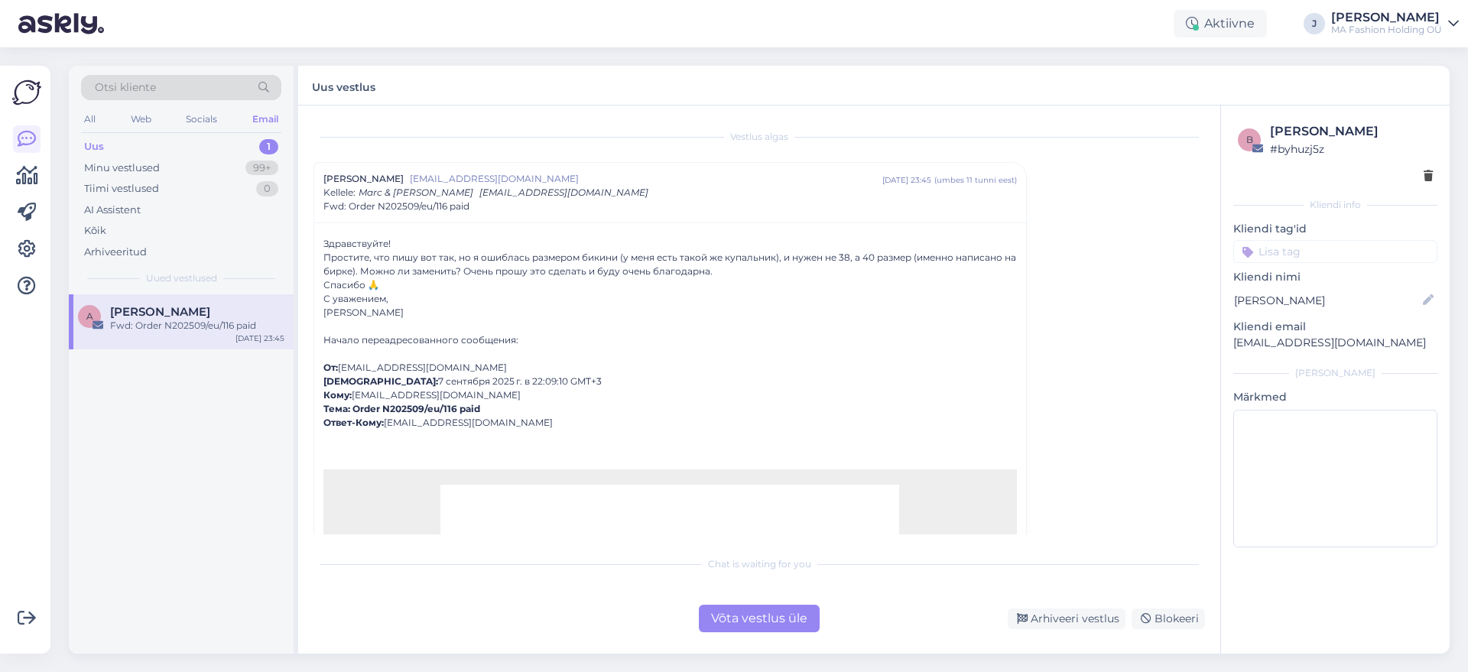
drag, startPoint x: 728, startPoint y: 603, endPoint x: 741, endPoint y: 612, distance: 15.9
click at [729, 603] on div "Chat is waiting for you Võta vestlus üle Arhiveeri vestlus Blokeeri" at bounding box center [758, 590] width 891 height 84
click at [752, 623] on div "Võta vestlus üle" at bounding box center [759, 619] width 121 height 28
